Goal: Transaction & Acquisition: Purchase product/service

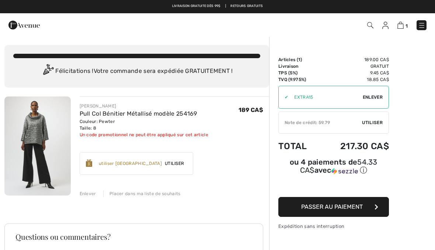
click at [377, 99] on span "Enlever" at bounding box center [372, 97] width 20 height 7
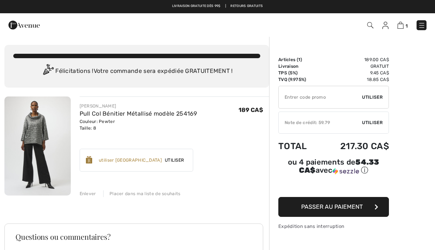
click at [377, 123] on span "Utiliser" at bounding box center [372, 122] width 21 height 7
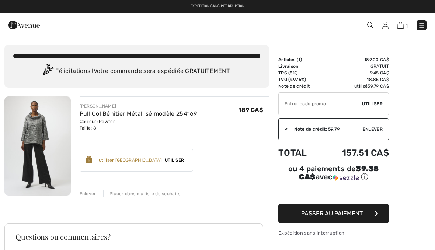
click at [344, 221] on button "Passer au paiement" at bounding box center [333, 214] width 110 height 20
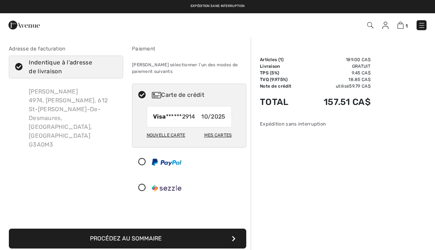
click at [224, 134] on div "Mes cartes" at bounding box center [218, 135] width 28 height 13
radio input "true"
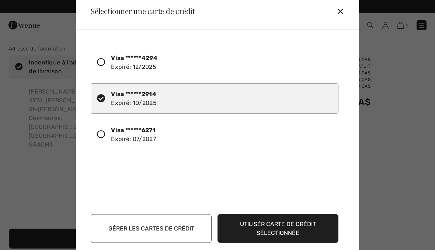
click at [101, 62] on icon at bounding box center [101, 62] width 8 height 8
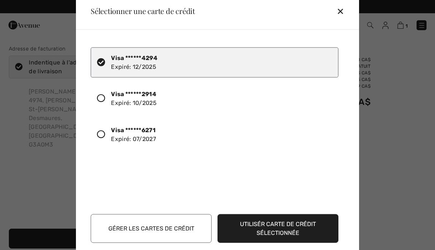
click at [312, 233] on button "Utilisér carte de crédit sélectionnée" at bounding box center [277, 228] width 121 height 29
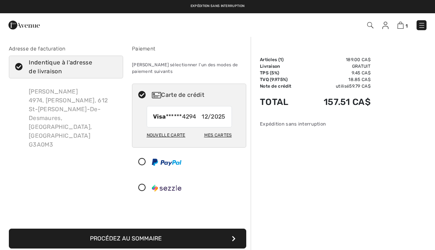
click at [231, 237] on button "Procédez au sommaire" at bounding box center [127, 239] width 237 height 20
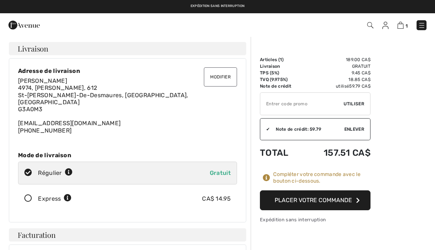
click at [322, 201] on button "Placer votre commande" at bounding box center [315, 200] width 110 height 20
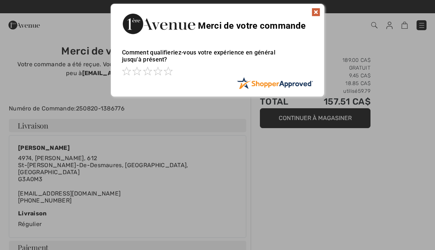
click at [324, 8] on div "Sorry! Something went wrong. Close Merci de votre commande Comment qualifieriez…" at bounding box center [217, 50] width 435 height 101
click at [318, 13] on img at bounding box center [315, 12] width 9 height 9
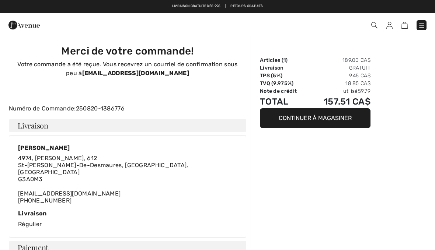
click at [422, 27] on img at bounding box center [421, 25] width 7 height 7
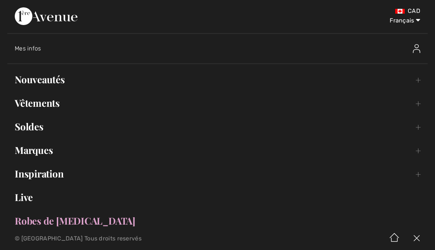
click at [25, 49] on span "Mes infos" at bounding box center [28, 48] width 27 height 7
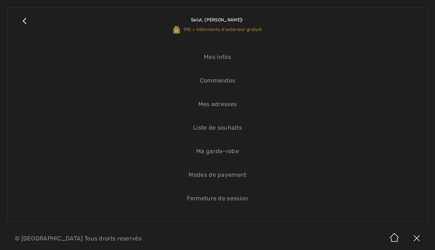
click at [231, 85] on link "Commandes" at bounding box center [217, 81] width 404 height 16
click at [232, 84] on link "Commandes" at bounding box center [217, 81] width 404 height 16
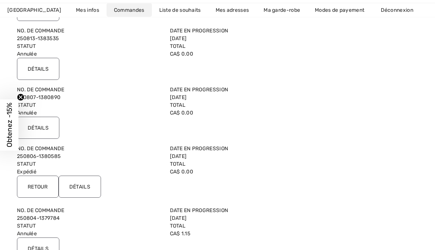
scroll to position [261, 0]
